Goal: Transaction & Acquisition: Purchase product/service

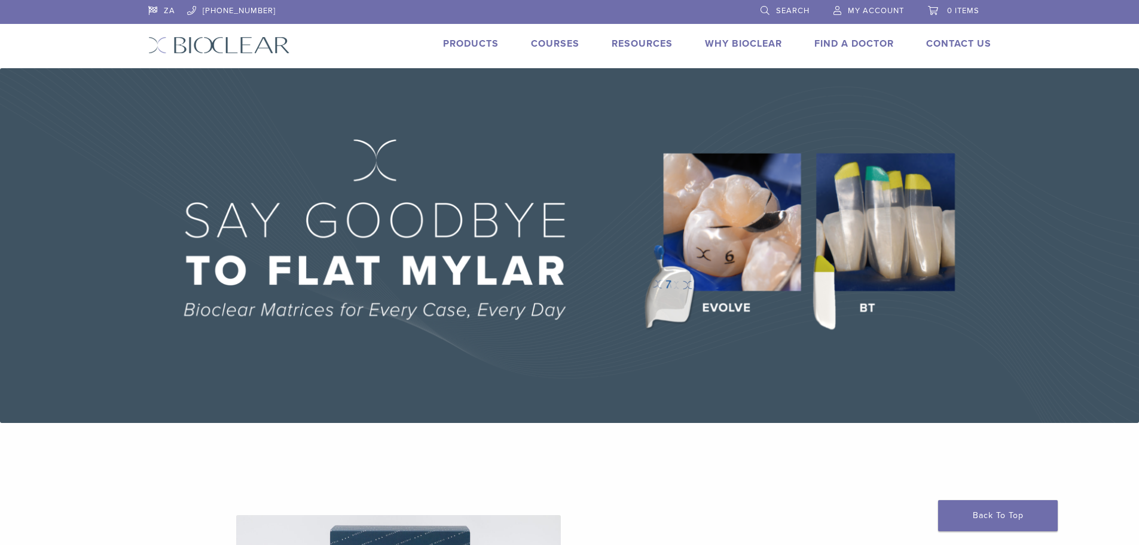
click at [454, 43] on link "Products" at bounding box center [471, 44] width 56 height 12
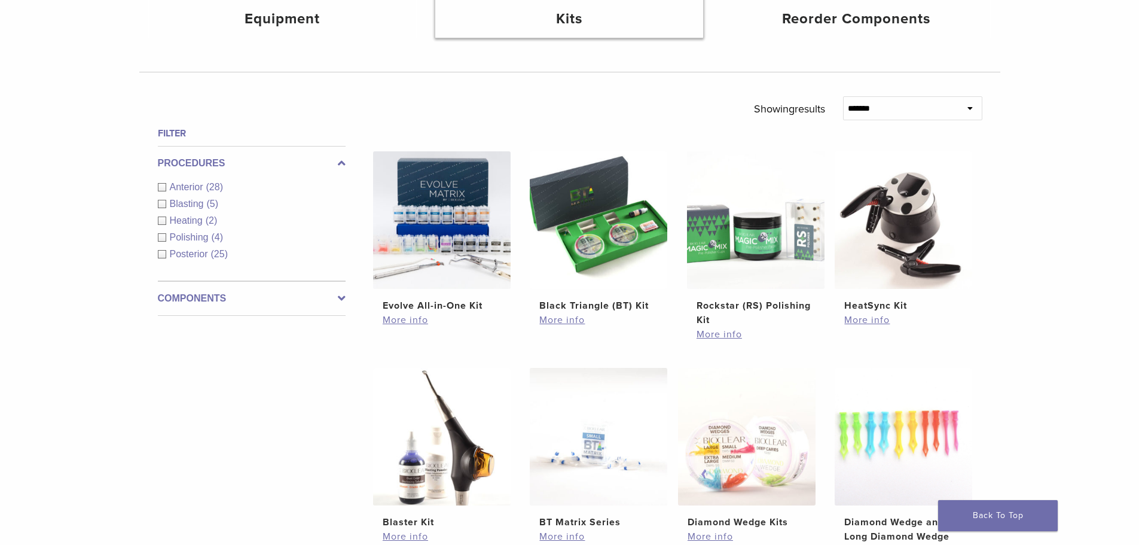
scroll to position [419, 0]
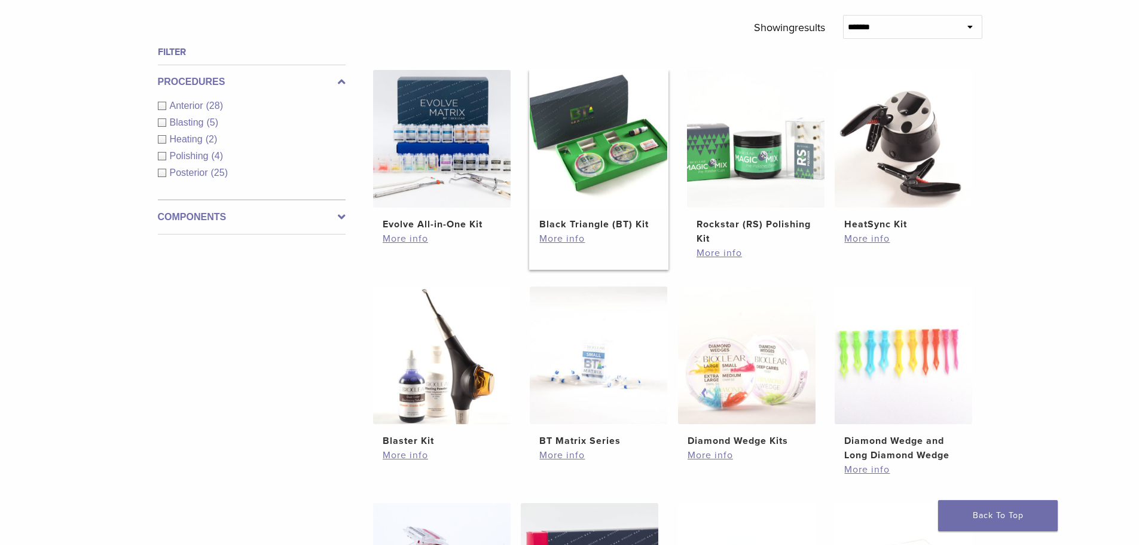
click at [609, 176] on img at bounding box center [599, 139] width 138 height 138
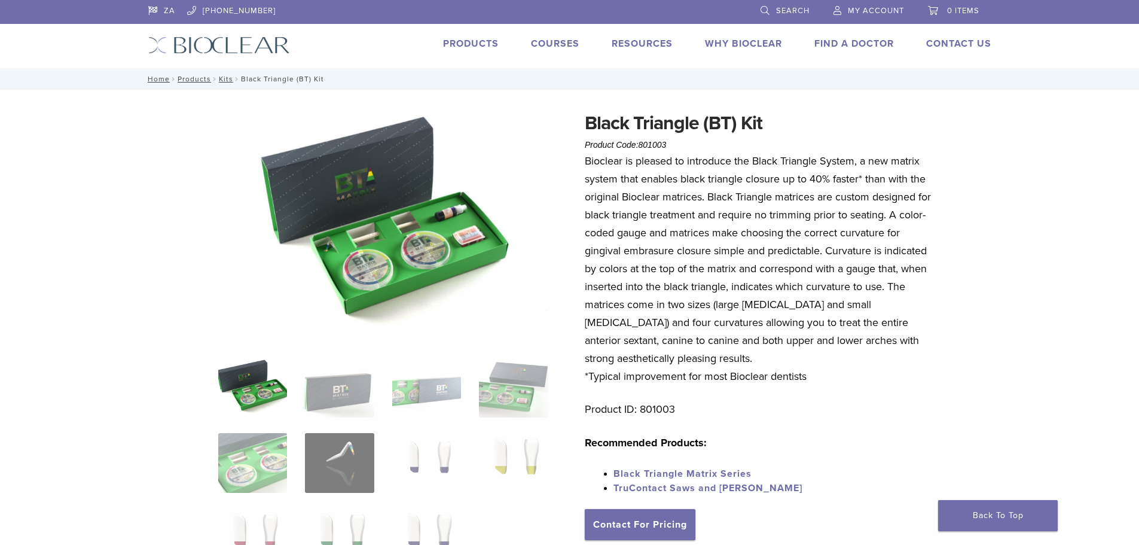
click at [164, 8] on link "ZA" at bounding box center [161, 9] width 27 height 18
click at [865, 11] on span "My Account" at bounding box center [876, 11] width 56 height 10
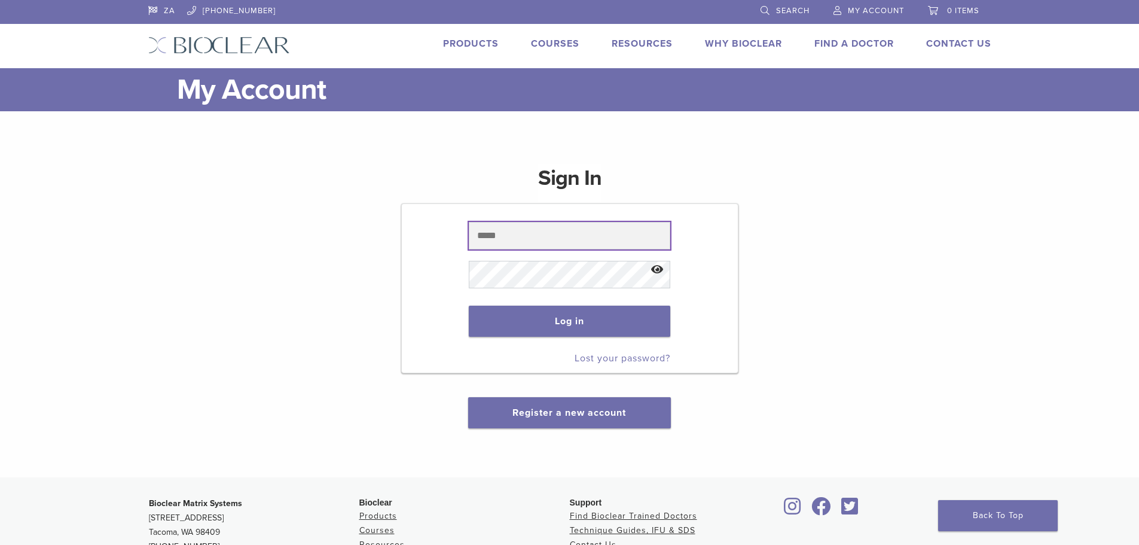
click at [506, 236] on input "text" at bounding box center [569, 236] width 201 height 28
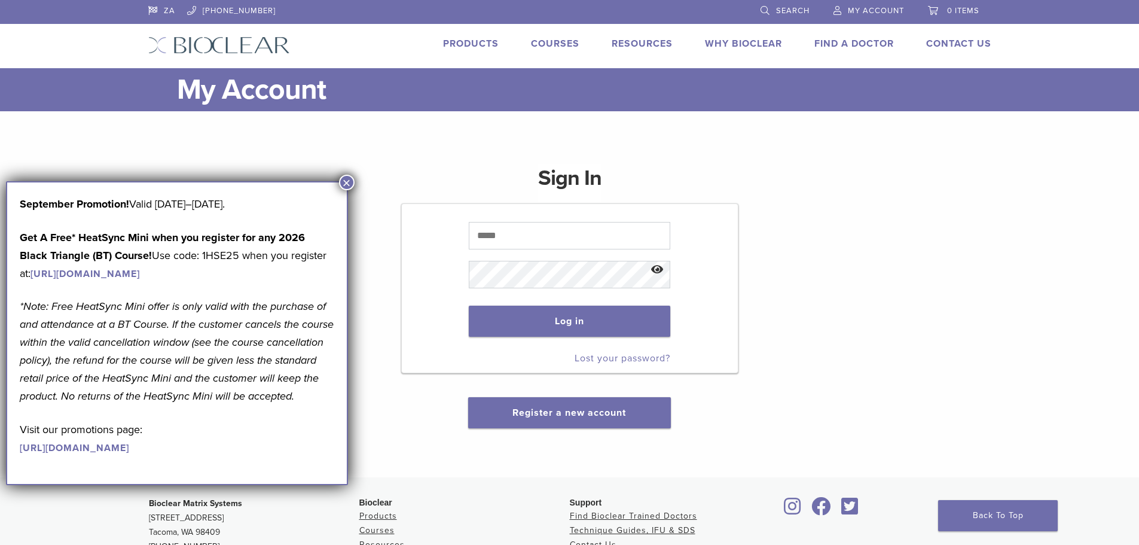
click at [348, 184] on button "×" at bounding box center [347, 183] width 16 height 16
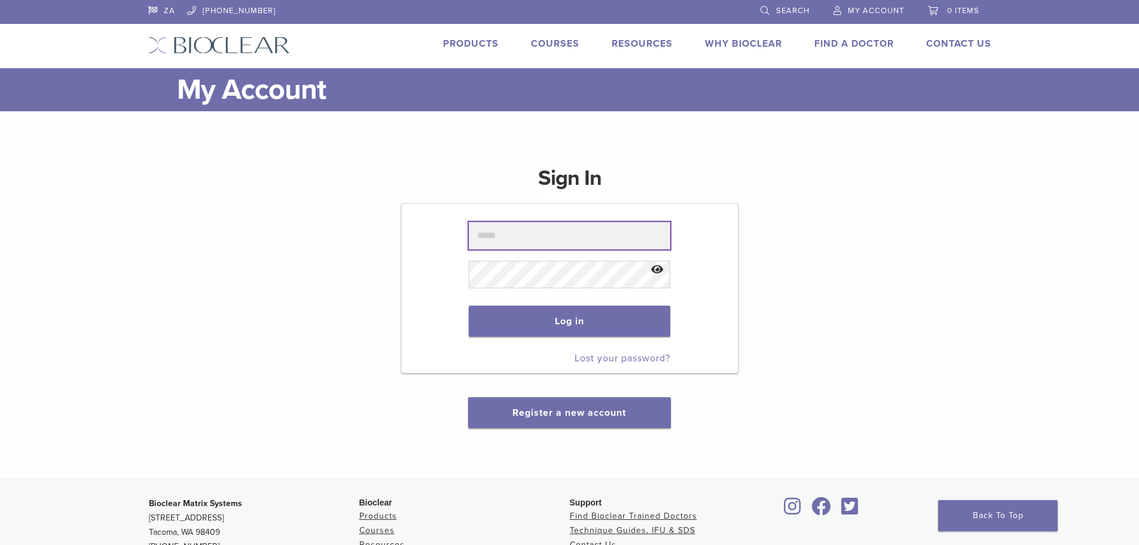
click at [491, 230] on input "text" at bounding box center [569, 236] width 201 height 28
type input "**********"
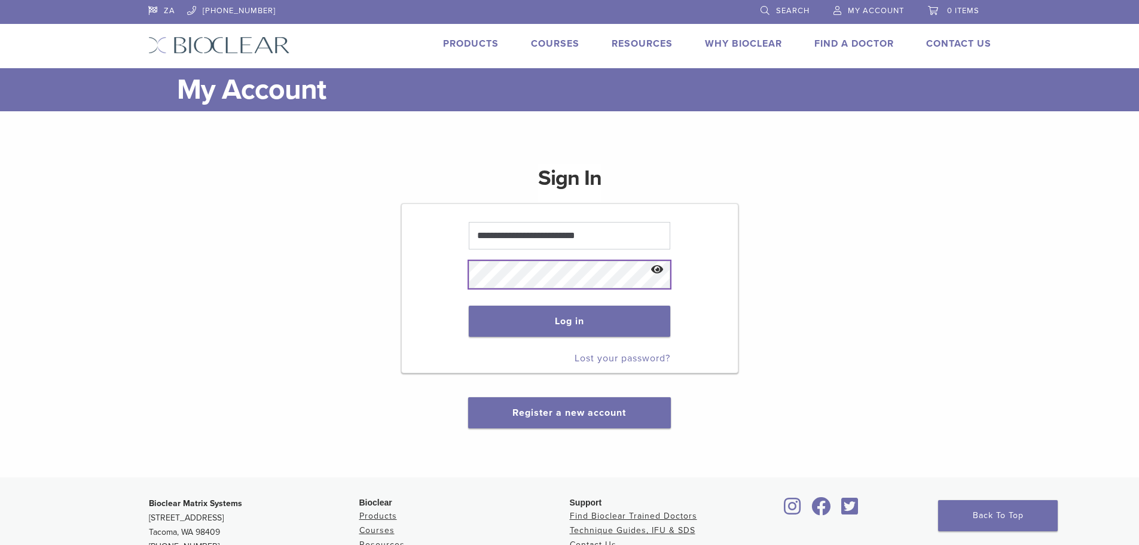
click at [469, 306] on button "Log in" at bounding box center [569, 321] width 201 height 31
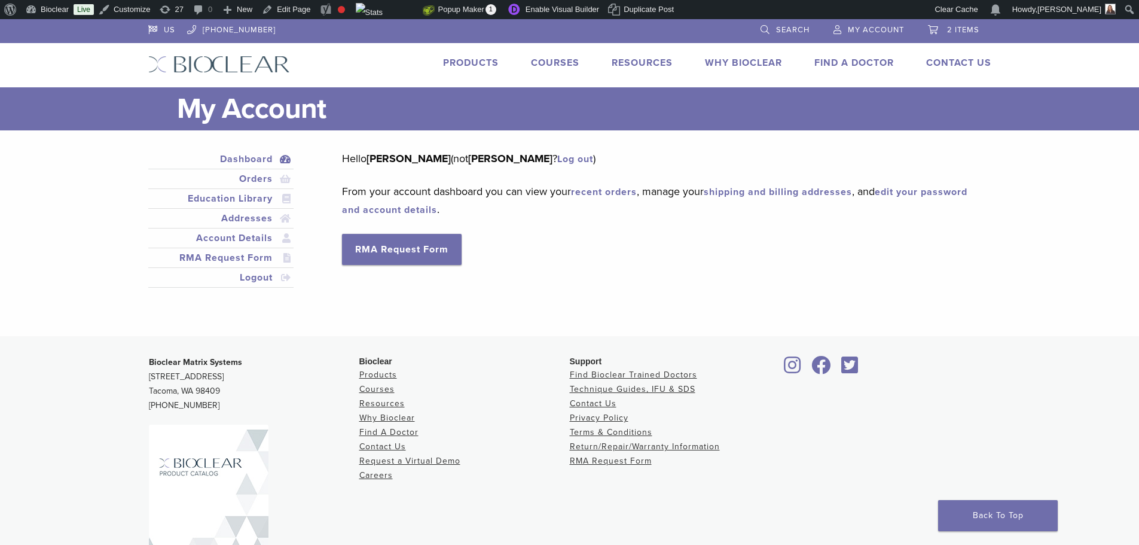
click at [462, 64] on link "Products" at bounding box center [471, 63] width 56 height 12
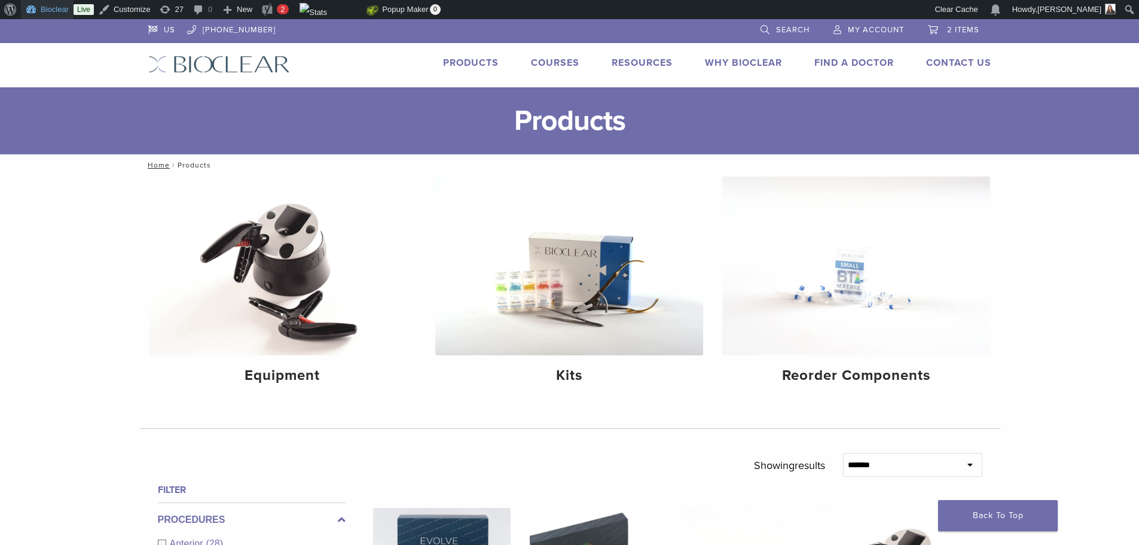
click at [60, 6] on link "Bioclear" at bounding box center [47, 9] width 53 height 19
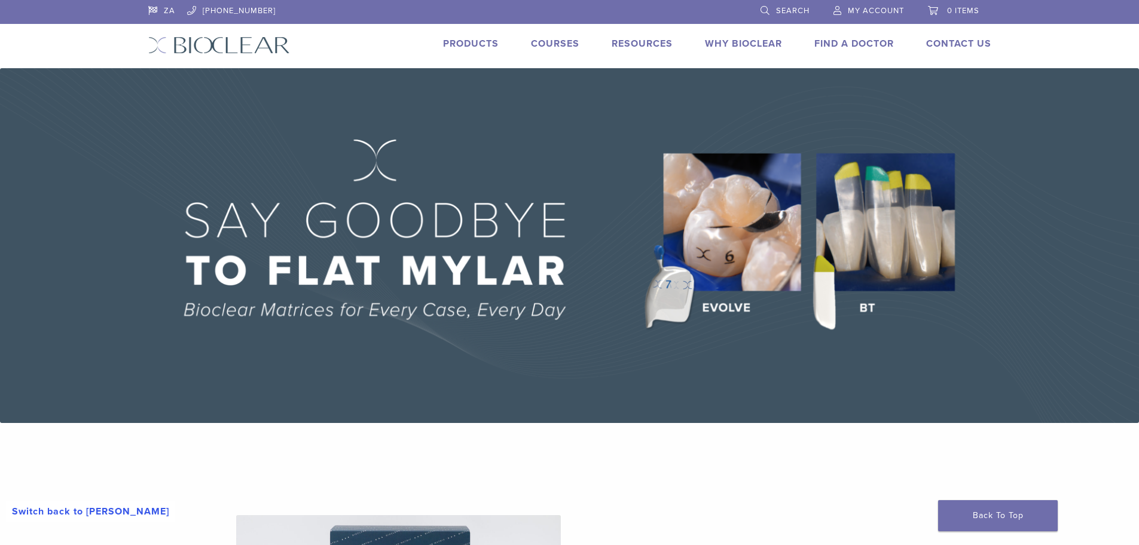
click at [456, 45] on link "Products" at bounding box center [471, 44] width 56 height 12
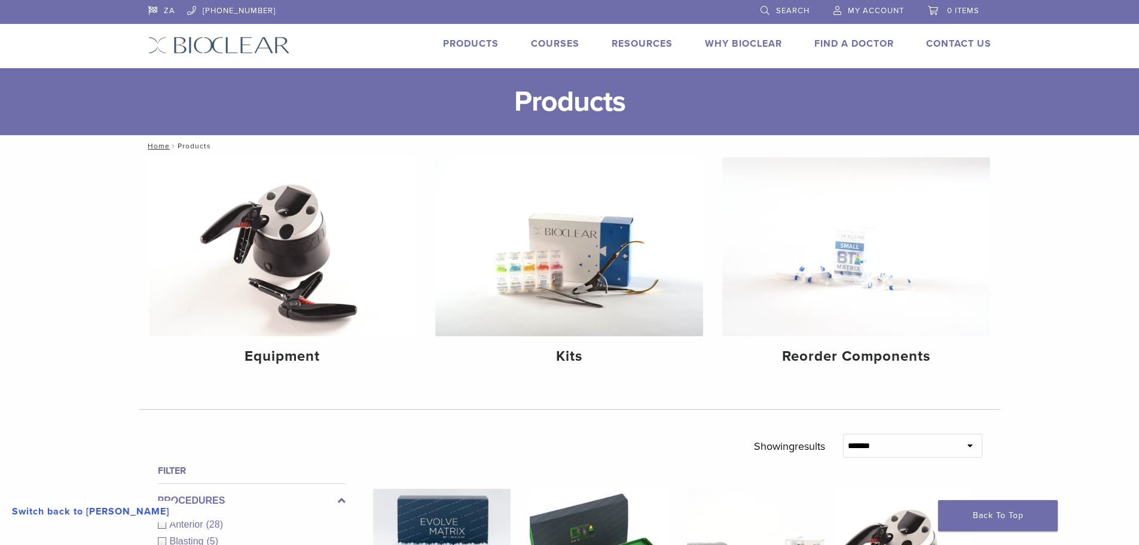
click at [48, 513] on link "Switch back to [PERSON_NAME]" at bounding box center [90, 511] width 169 height 22
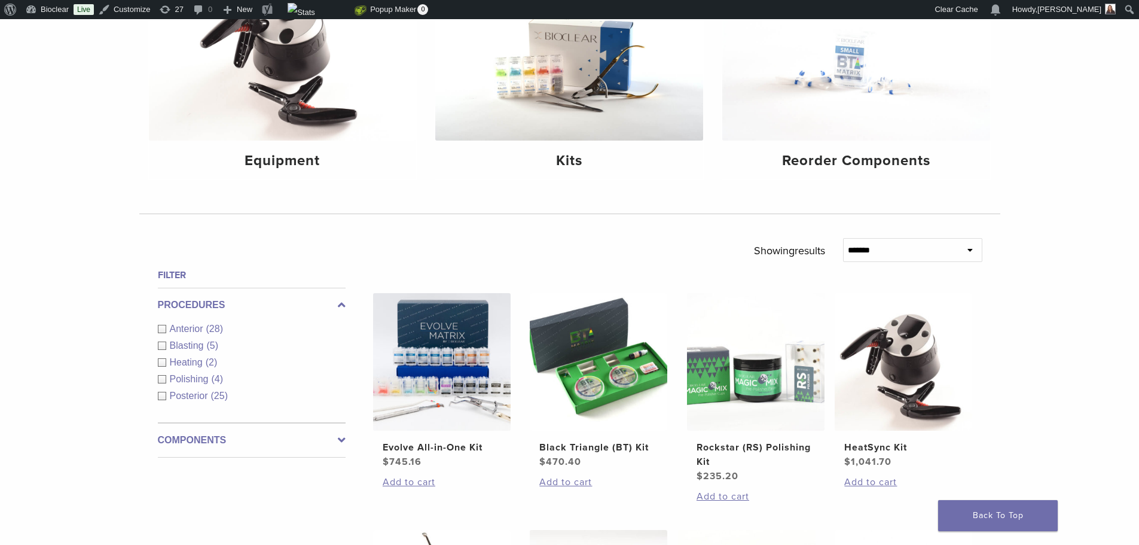
scroll to position [239, 0]
